Goal: Transaction & Acquisition: Purchase product/service

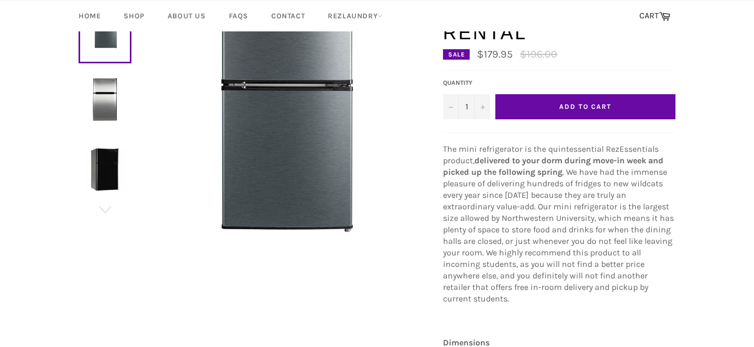
scroll to position [104, 0]
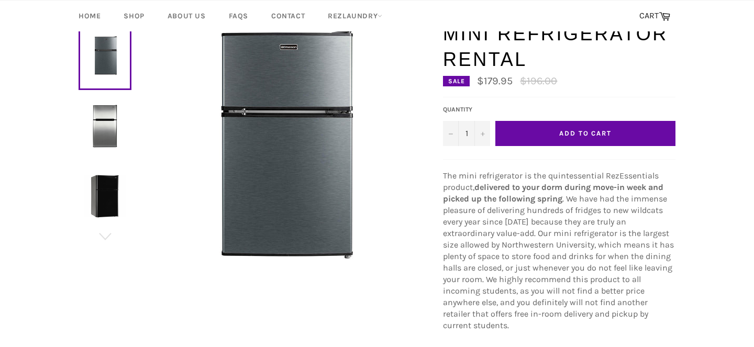
click at [104, 123] on img at bounding box center [105, 126] width 42 height 42
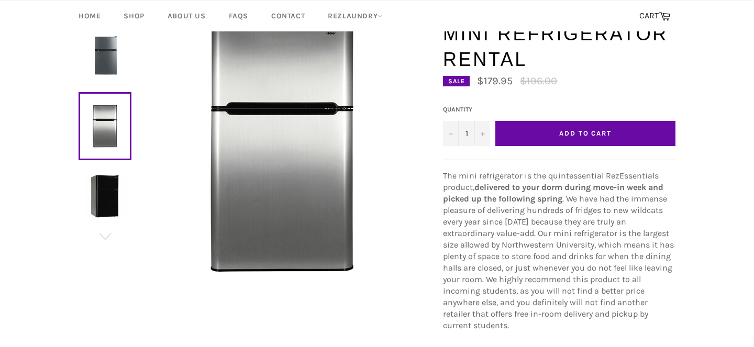
click at [109, 197] on img at bounding box center [105, 196] width 42 height 42
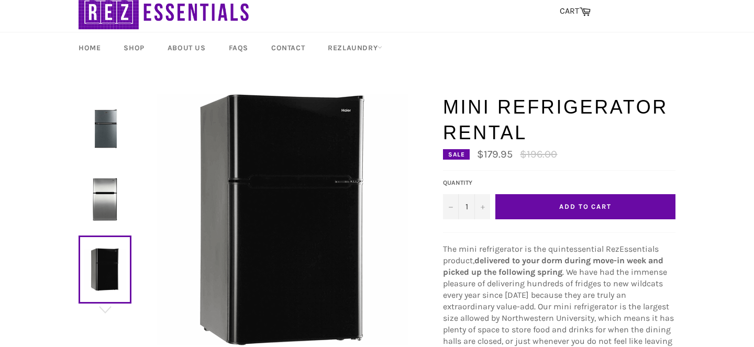
scroll to position [30, 0]
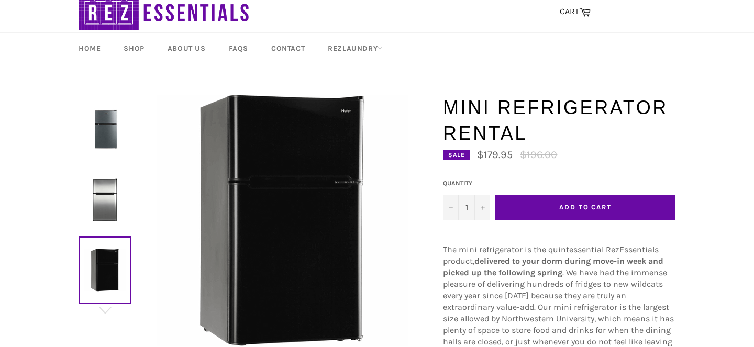
click at [107, 145] on img at bounding box center [105, 129] width 42 height 42
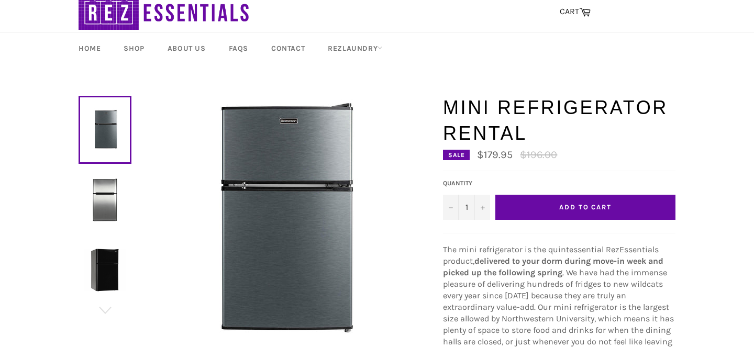
click at [545, 209] on button "Add to Cart" at bounding box center [586, 207] width 180 height 25
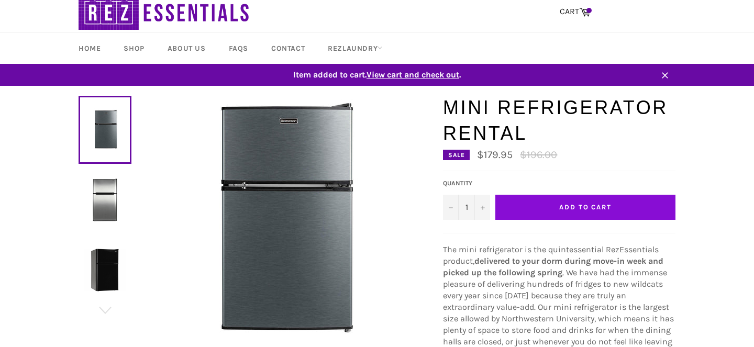
scroll to position [0, 0]
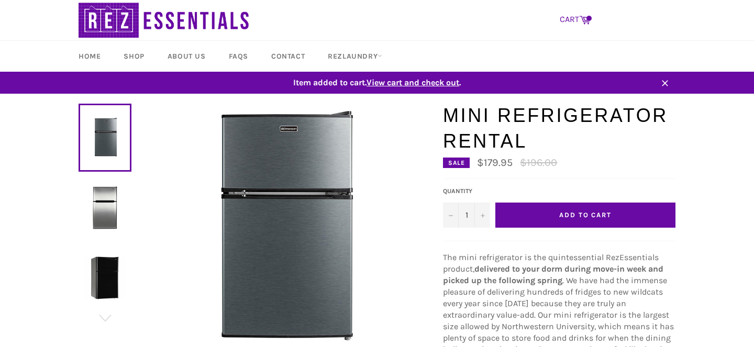
click at [577, 18] on link "CART Cart" at bounding box center [575, 20] width 41 height 22
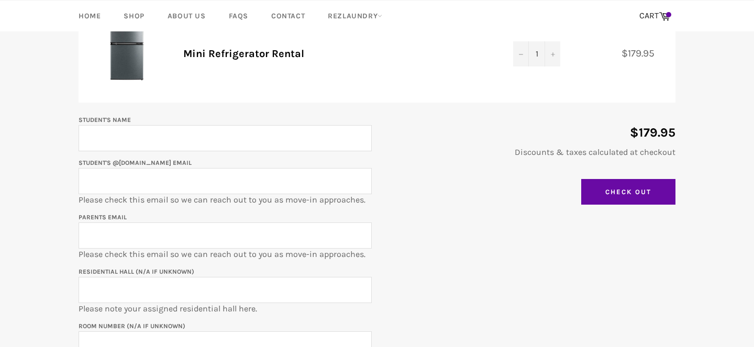
scroll to position [157, 0]
click at [284, 145] on input "Student's Name" at bounding box center [225, 138] width 293 height 26
type input "Sarah Yoo"
click at [90, 186] on input "Student's @u.northwestern.edu email" at bounding box center [225, 181] width 293 height 26
type input "sarahyoo2027@u.northwestern.edu"
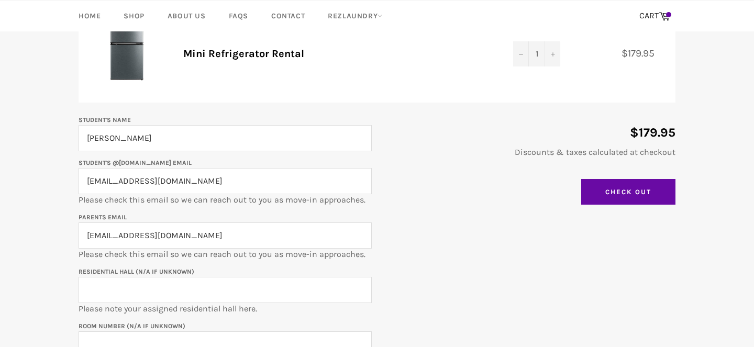
drag, startPoint x: 238, startPoint y: 234, endPoint x: 81, endPoint y: 233, distance: 157.1
click at [81, 233] on input "sarahyoo2027@u.northwestern.edu" at bounding box center [225, 236] width 293 height 26
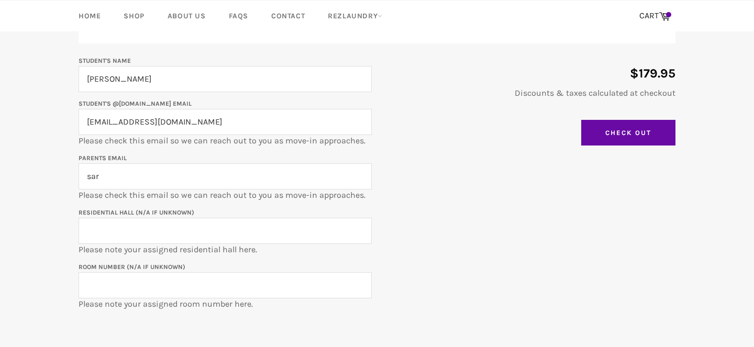
type input "sarahu0203@gmail.com"
click at [151, 236] on input "Residential Hall (N/A if unknown)" at bounding box center [225, 231] width 293 height 26
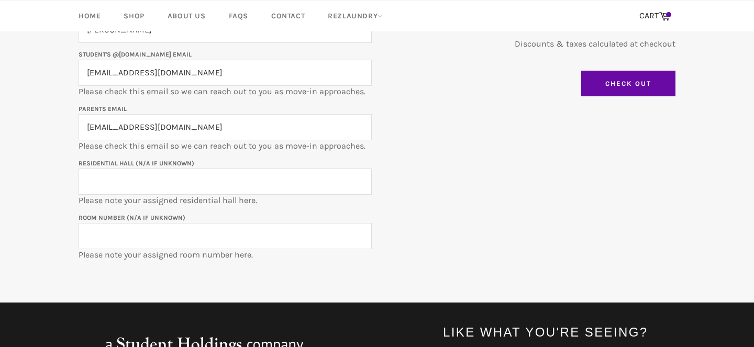
scroll to position [267, 0]
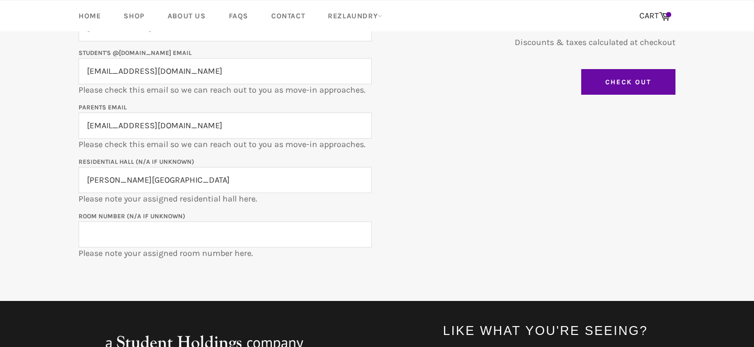
type input "Foster Walker Complex"
click at [183, 236] on input "Room Number (N/A if unknown)" at bounding box center [225, 235] width 293 height 26
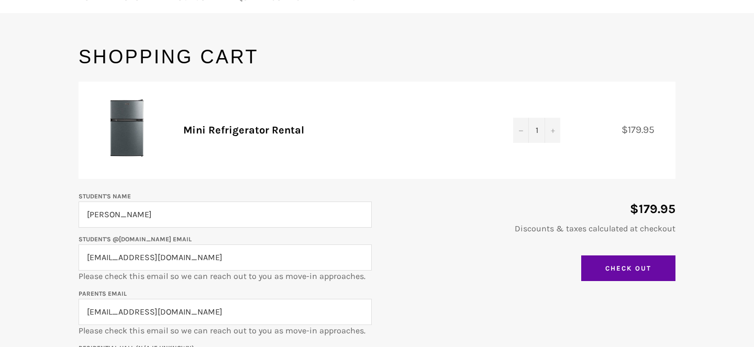
scroll to position [0, 0]
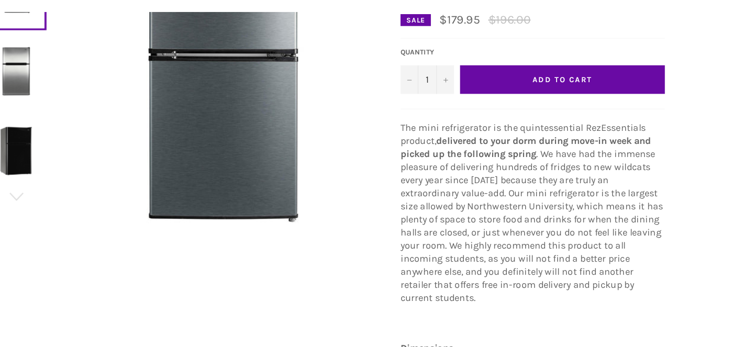
scroll to position [146, 0]
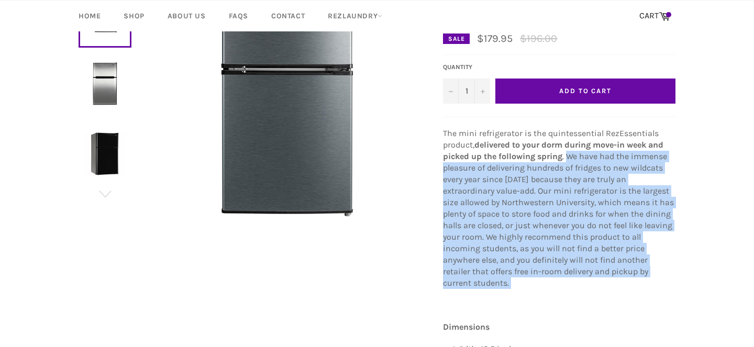
drag, startPoint x: 568, startPoint y: 156, endPoint x: 718, endPoint y: 280, distance: 194.2
click at [718, 280] on main "Mini Refrigerator Rental Sale $179.95 1 −" at bounding box center [377, 284] width 754 height 610
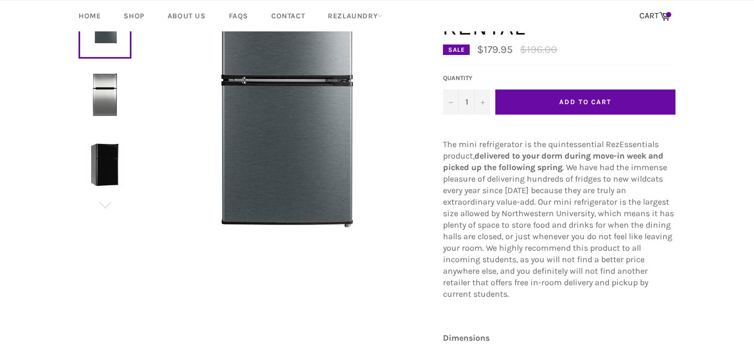
scroll to position [74, 0]
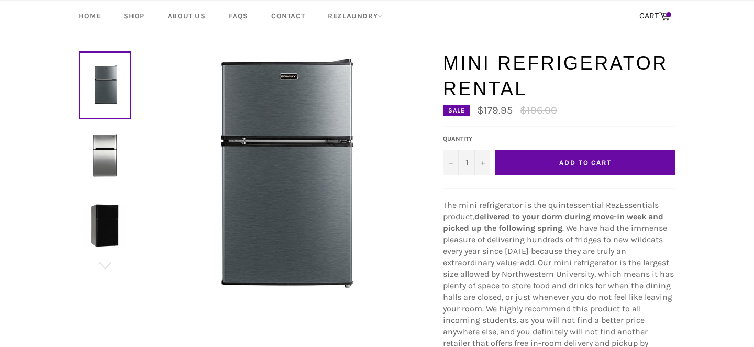
click at [617, 166] on button "Add to Cart" at bounding box center [586, 162] width 180 height 25
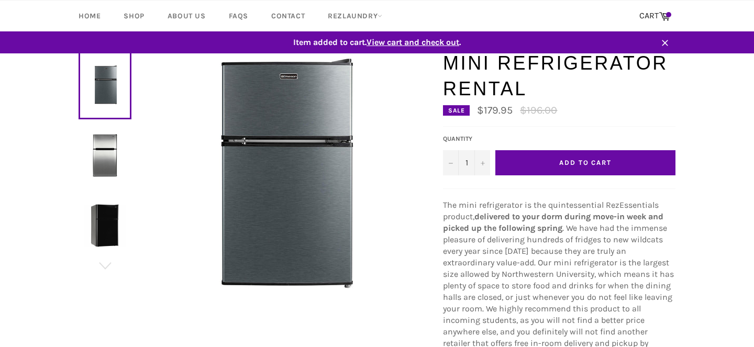
scroll to position [0, 0]
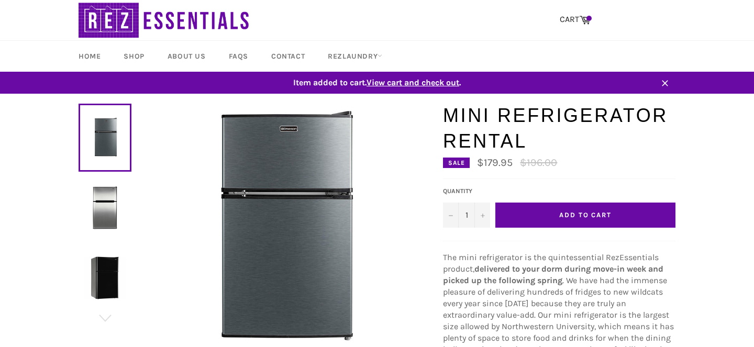
click at [448, 79] on span "View cart and check out" at bounding box center [413, 83] width 93 height 10
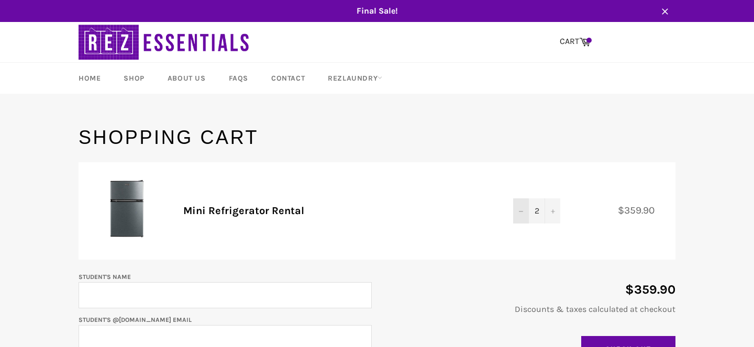
click at [518, 211] on button "−" at bounding box center [521, 211] width 16 height 25
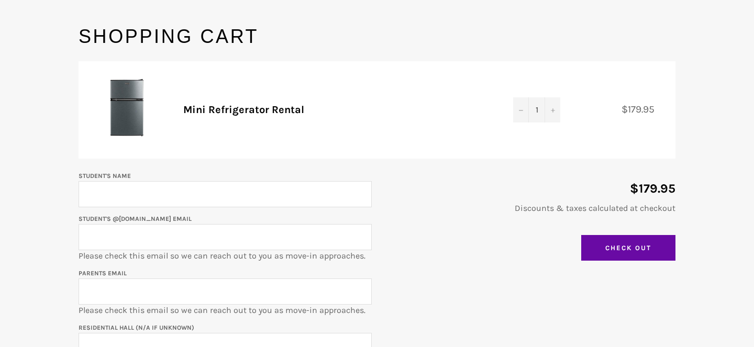
scroll to position [128, 0]
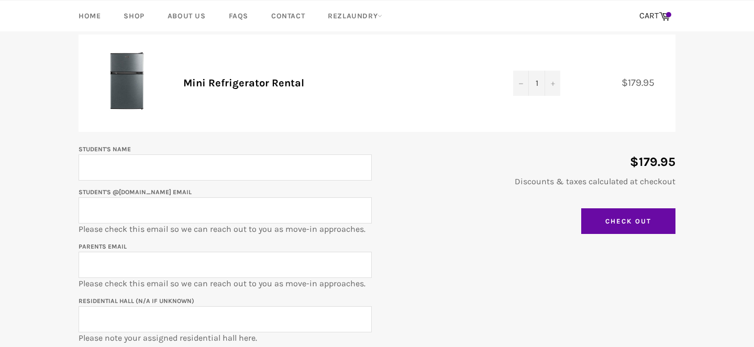
click at [268, 167] on input "Student's Name" at bounding box center [225, 168] width 293 height 26
type input "Sarah Yoo"
type input "sarahyoo2027@u.northwestern.edu"
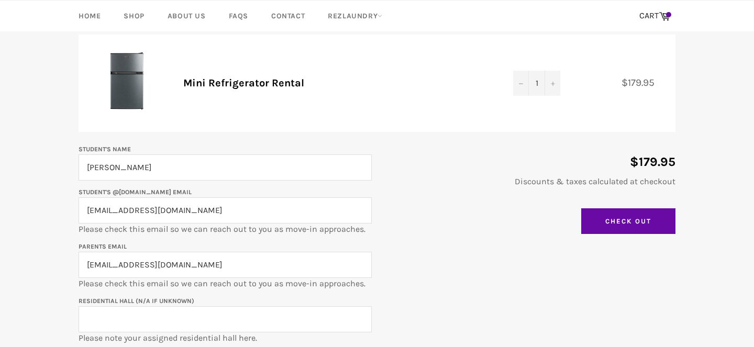
click at [199, 267] on input "sarahyoo2027@u.northwestern.edu" at bounding box center [225, 265] width 293 height 26
click at [202, 267] on input "sarahyoo2027@u.northwestern.edu" at bounding box center [225, 265] width 293 height 26
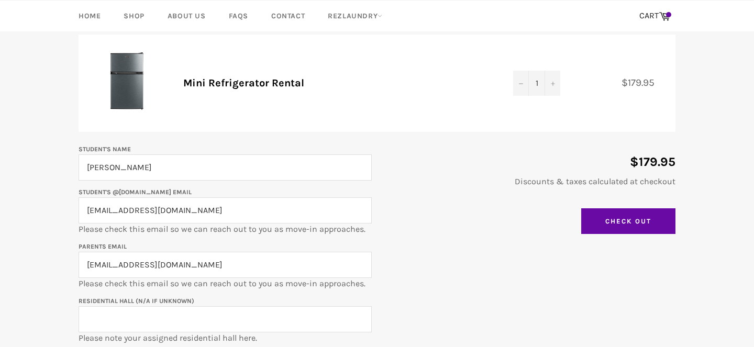
type input "sarahu0203@gmail.com"
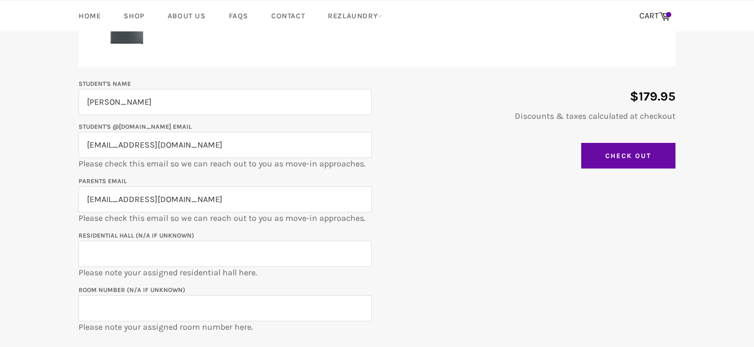
scroll to position [197, 0]
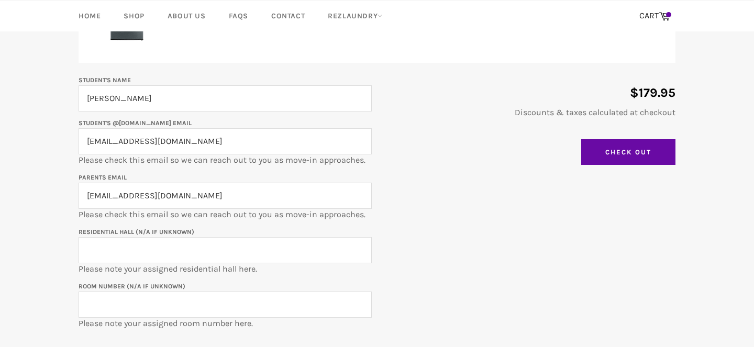
click at [200, 256] on input "Residential Hall (N/A if unknown)" at bounding box center [225, 250] width 293 height 26
click at [113, 249] on input "Foster Walker Complex" at bounding box center [225, 250] width 293 height 26
type input "Foster-Walker Complex"
click at [220, 317] on p "Room Number (N/A if unknown) Please note your assigned room number here." at bounding box center [225, 304] width 293 height 49
paste input "FWE-6216a"
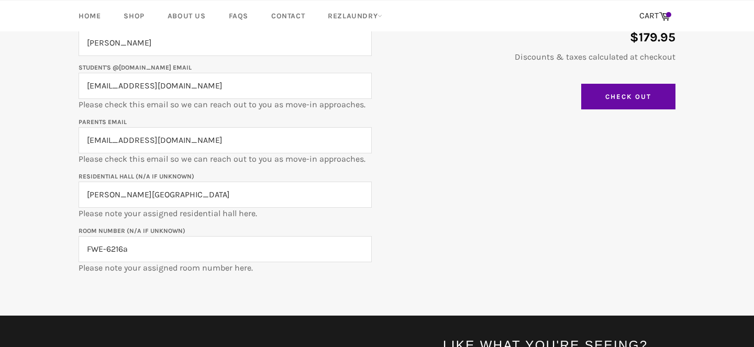
scroll to position [253, 0]
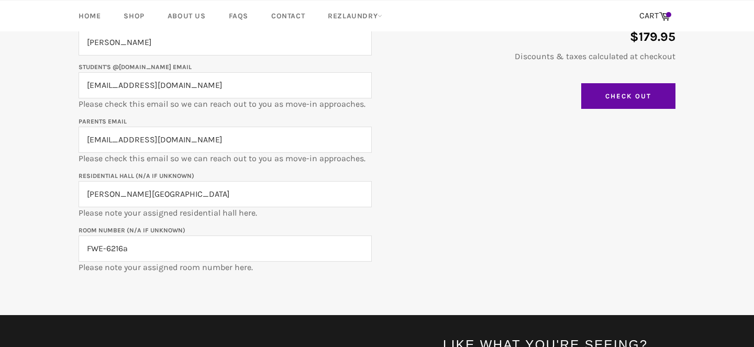
type input "FWE-6216a"
click at [232, 301] on main "Shopping Cart Product Quantity Total Mini Refrigerator Rental Quantity 1 − + $1…" at bounding box center [377, 94] width 754 height 444
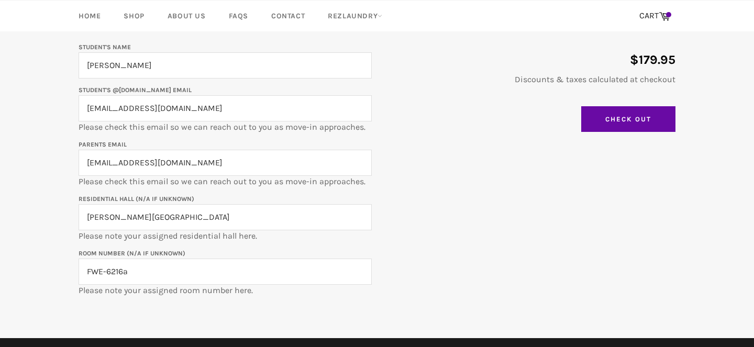
scroll to position [224, 0]
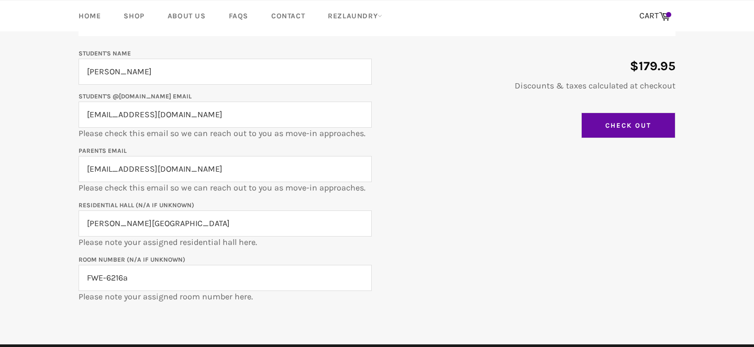
click at [603, 126] on input "Check Out" at bounding box center [628, 126] width 94 height 26
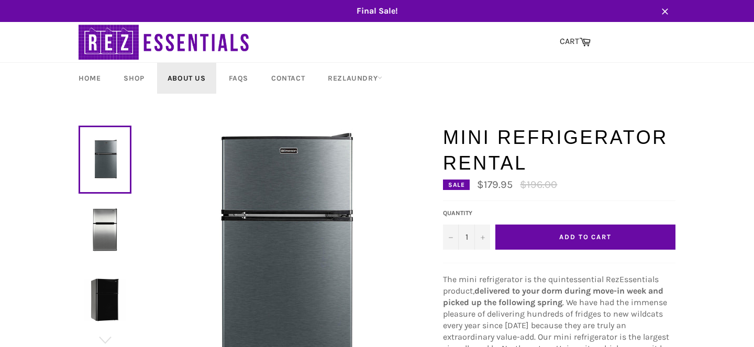
click at [176, 78] on link "About Us" at bounding box center [186, 78] width 59 height 31
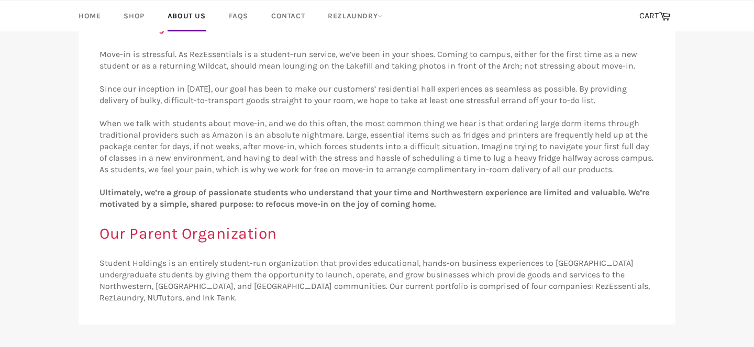
scroll to position [172, 0]
